Goal: Navigation & Orientation: Find specific page/section

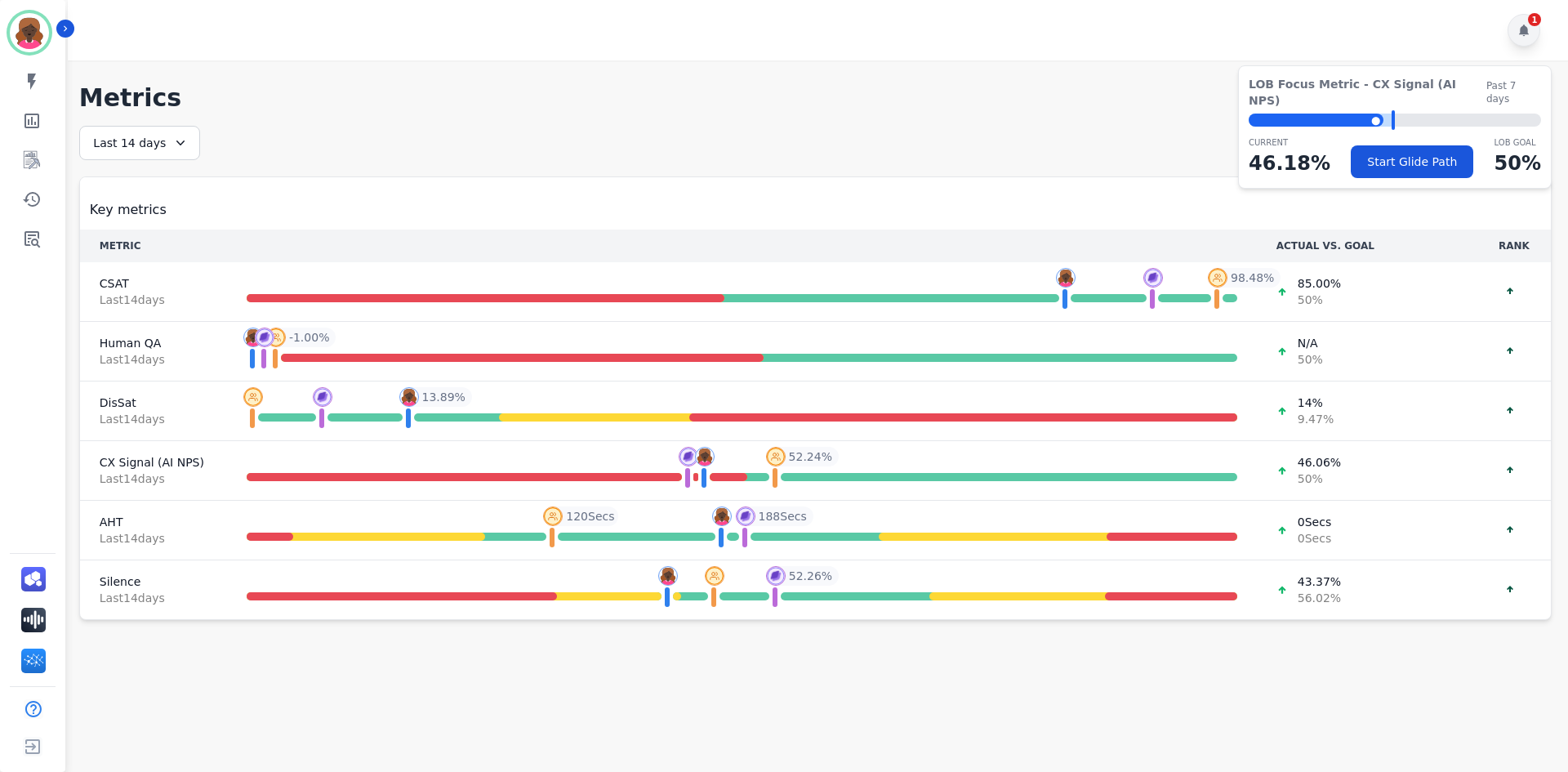
click at [1517, 35] on div "1" at bounding box center [1525, 30] width 33 height 33
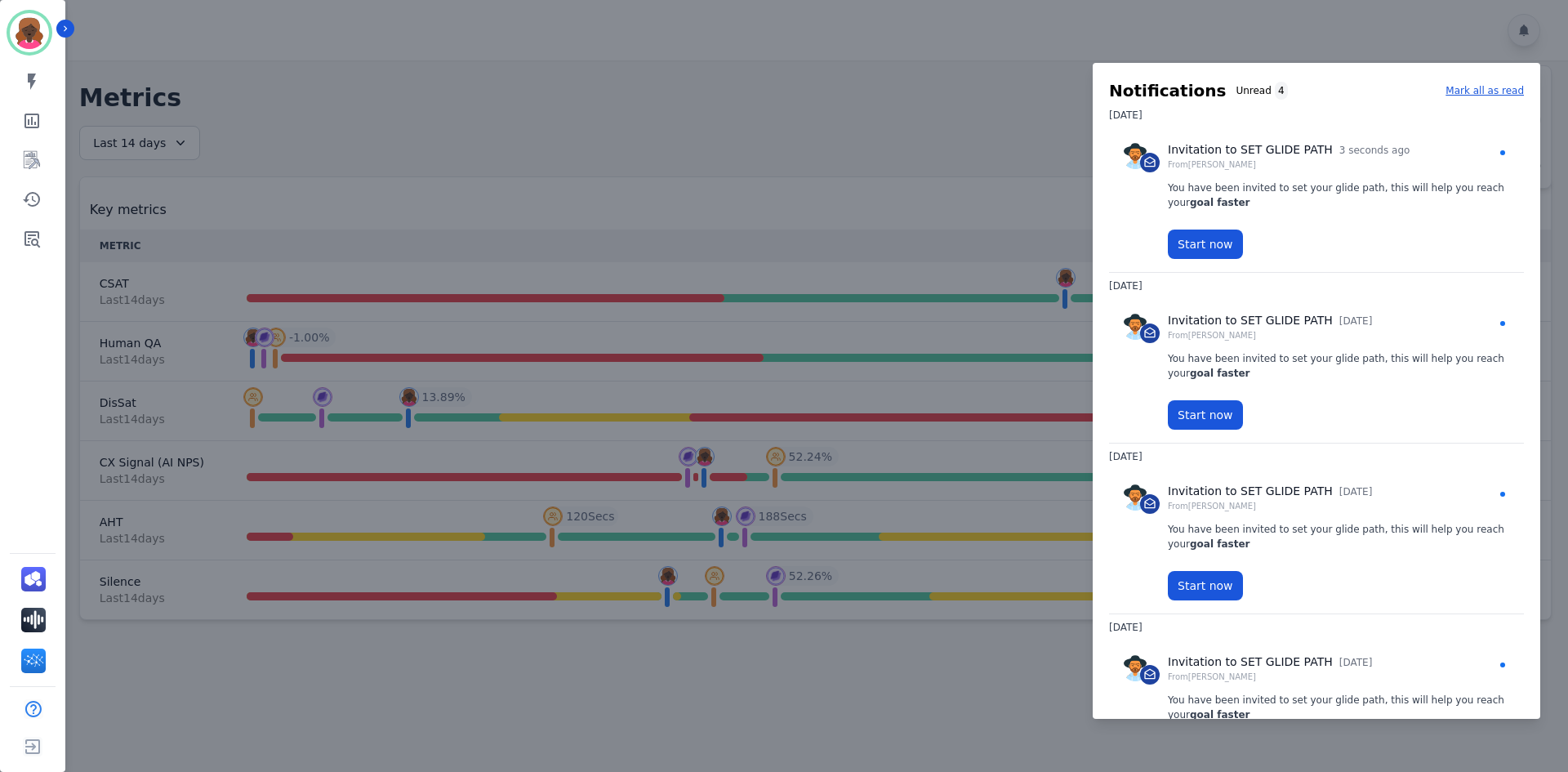
click at [528, 142] on div at bounding box center [784, 386] width 1568 height 772
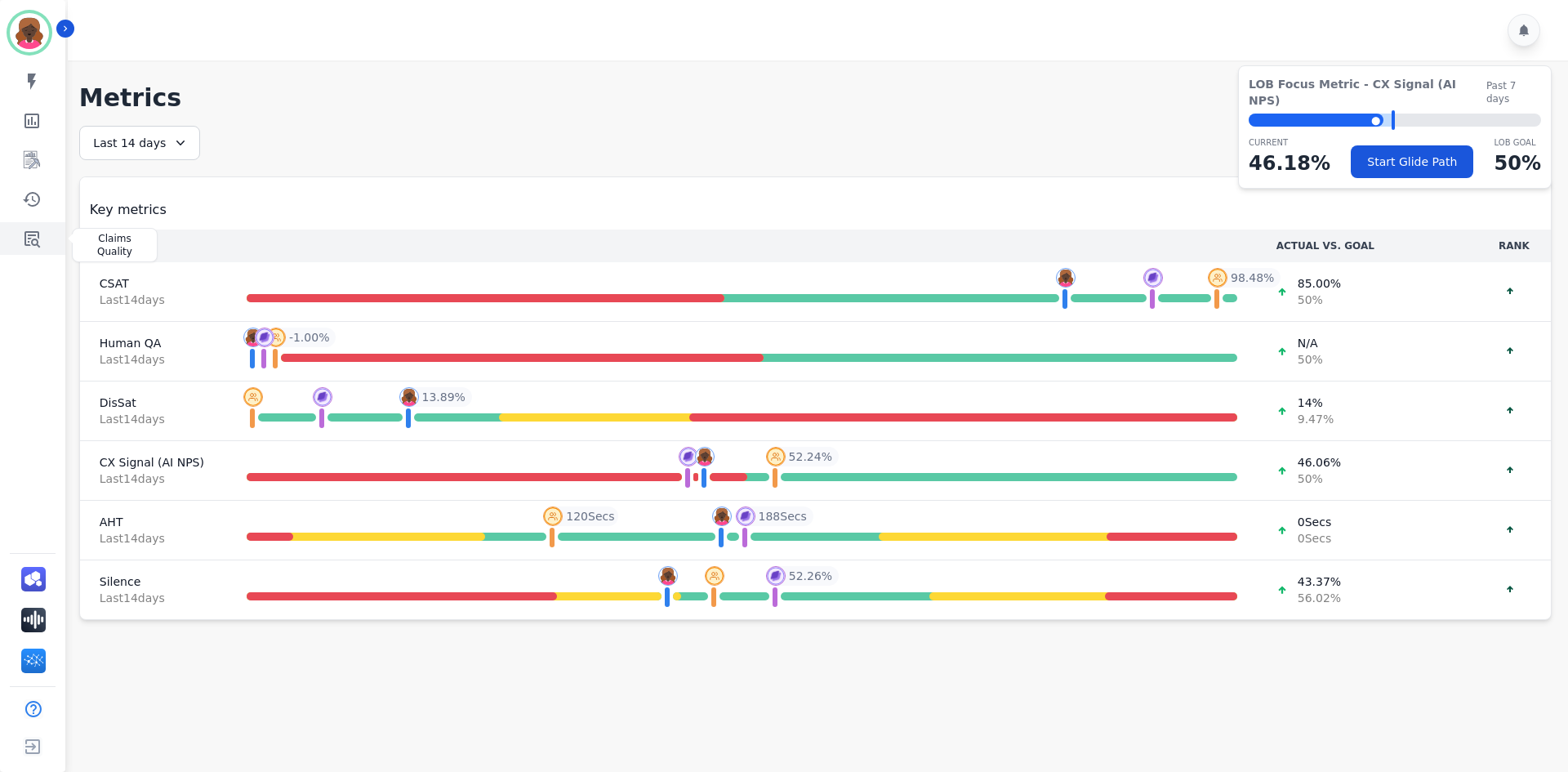
click at [24, 232] on icon "Sidebar" at bounding box center [32, 238] width 20 height 20
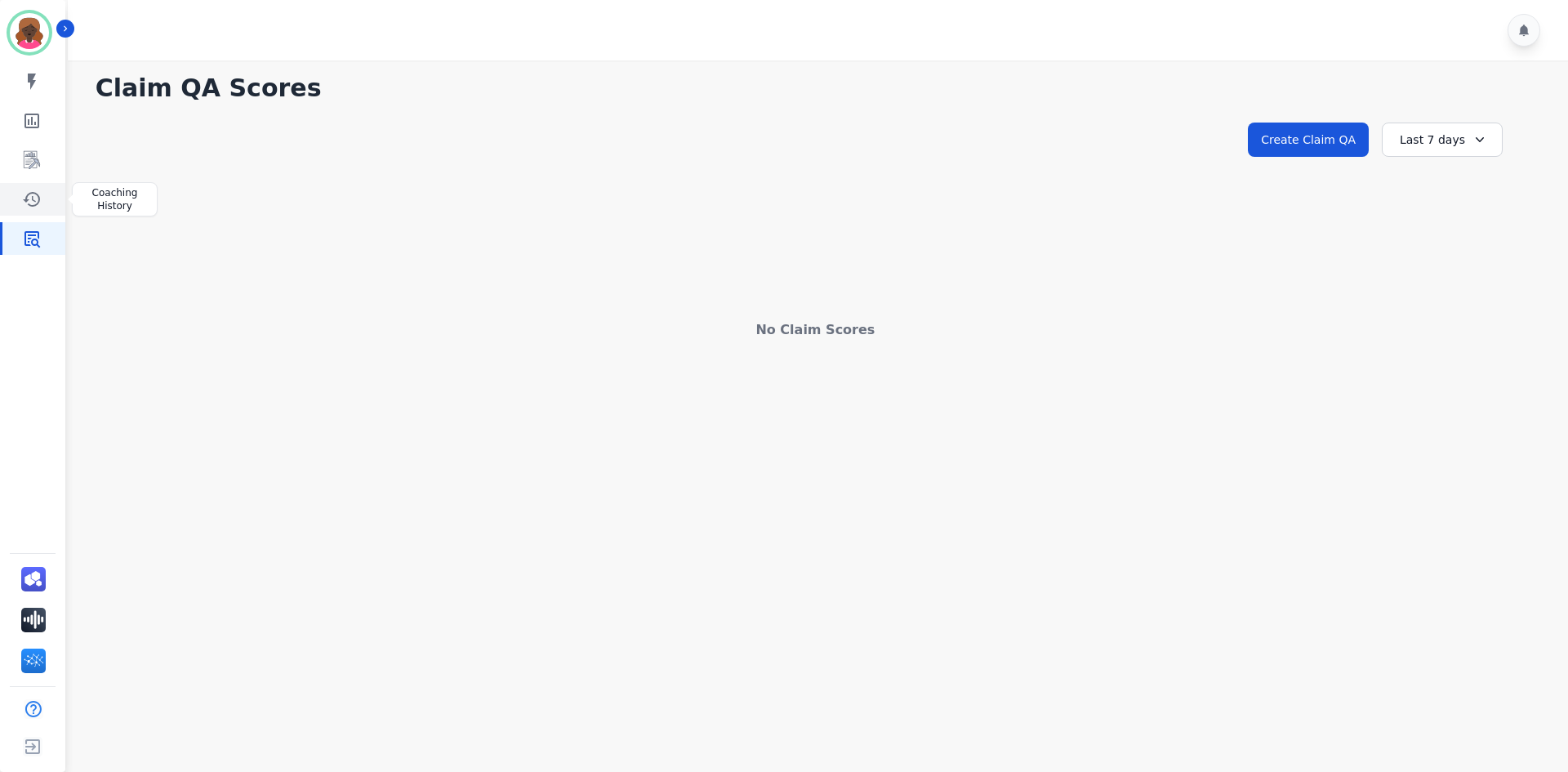
click at [46, 199] on link "Sidebar" at bounding box center [34, 200] width 63 height 33
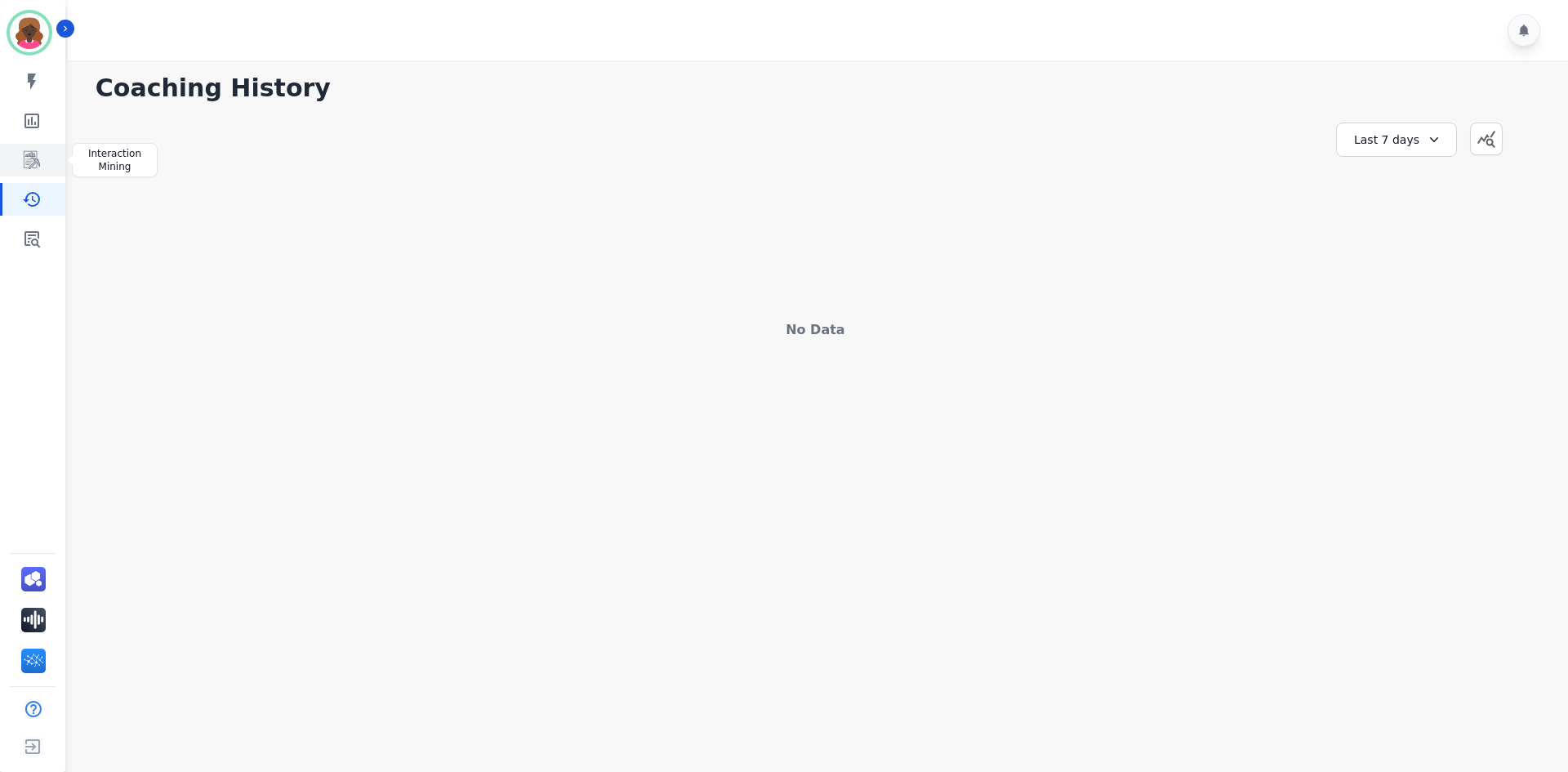
click at [25, 153] on icon "Sidebar" at bounding box center [32, 160] width 20 height 20
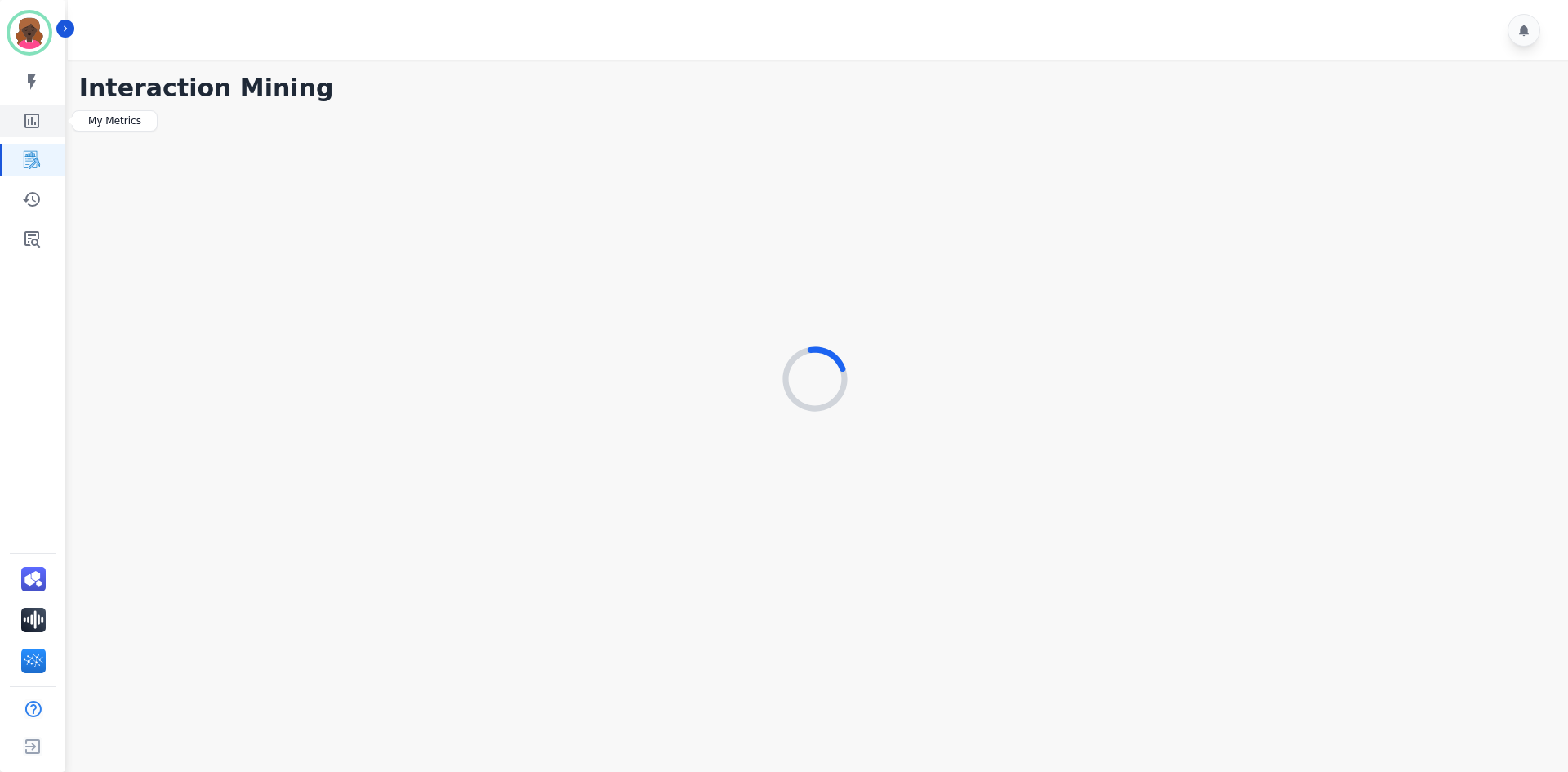
click at [37, 111] on icon "Sidebar" at bounding box center [32, 120] width 20 height 20
